Goal: Task Accomplishment & Management: Use online tool/utility

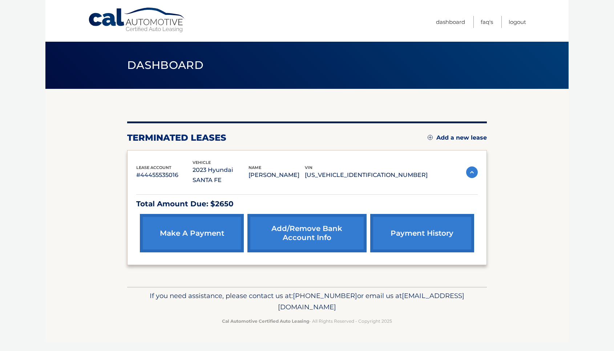
click at [126, 26] on link "Cal Automotive" at bounding box center [137, 20] width 98 height 26
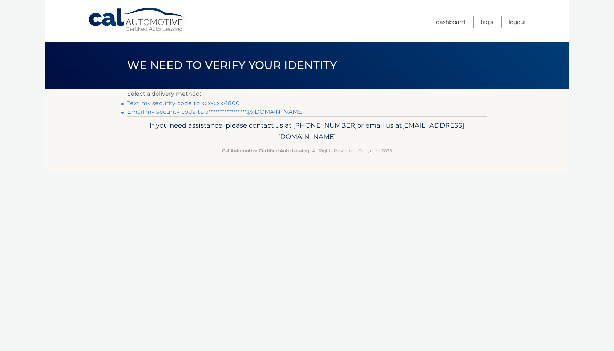
click at [205, 104] on link "Text my security code to xxx-xxx-1800" at bounding box center [183, 103] width 113 height 7
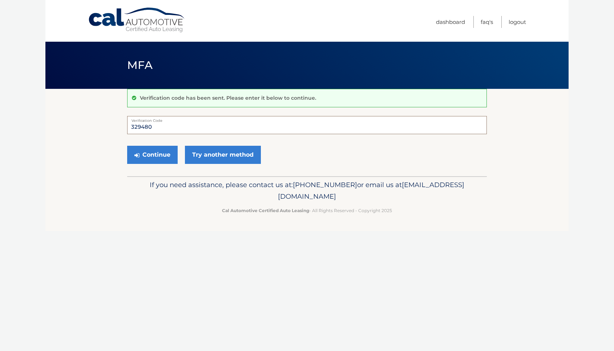
type input "329480"
click at [127, 146] on button "Continue" at bounding box center [152, 155] width 50 height 18
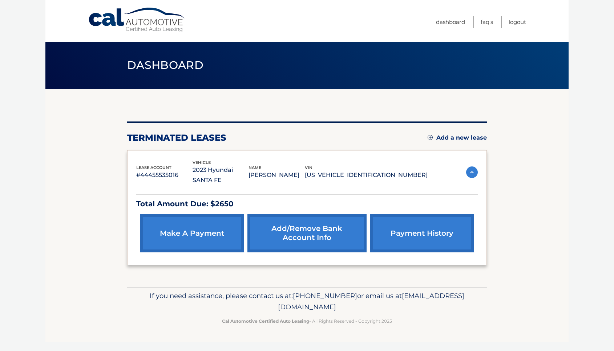
click at [376, 170] on p "5NMS4DAL4PH505708" at bounding box center [366, 175] width 123 height 10
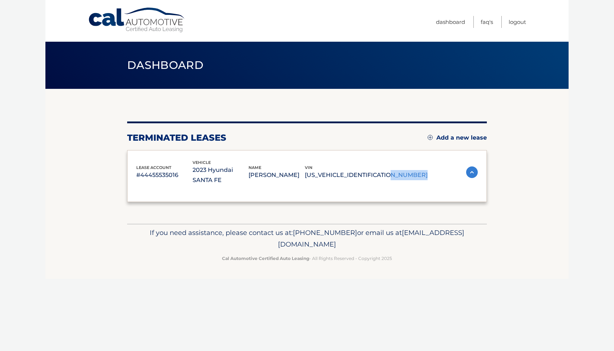
click at [376, 170] on p "5NMS4DAL4PH505708" at bounding box center [366, 175] width 123 height 10
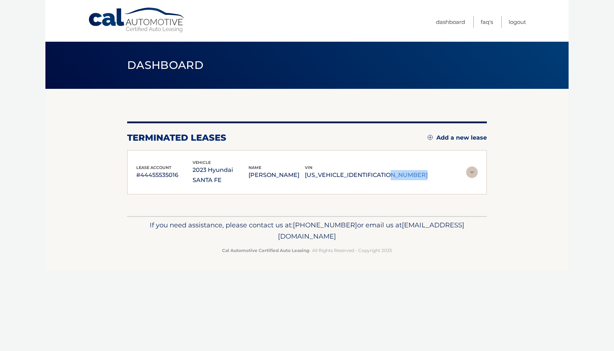
copy div "5NMS4DAL4PH505708"
